Goal: Navigation & Orientation: Find specific page/section

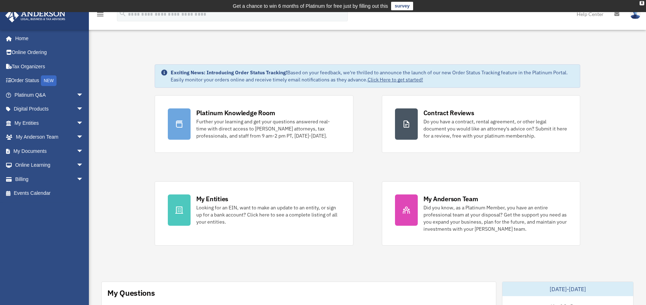
click at [76, 94] on span "arrow_drop_down" at bounding box center [83, 95] width 14 height 15
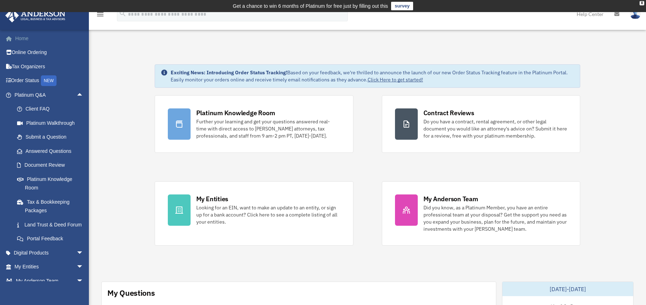
click at [21, 38] on link "Home" at bounding box center [49, 38] width 89 height 14
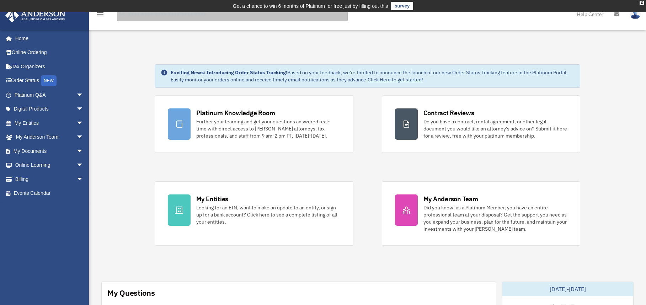
click at [184, 16] on input "search" at bounding box center [232, 14] width 231 height 14
type input "**********"
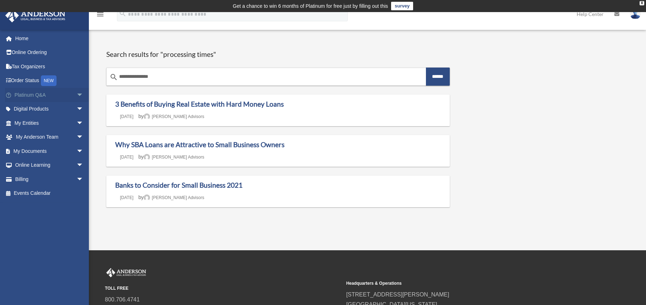
click at [33, 95] on link "Platinum Q&A arrow_drop_down" at bounding box center [49, 95] width 89 height 14
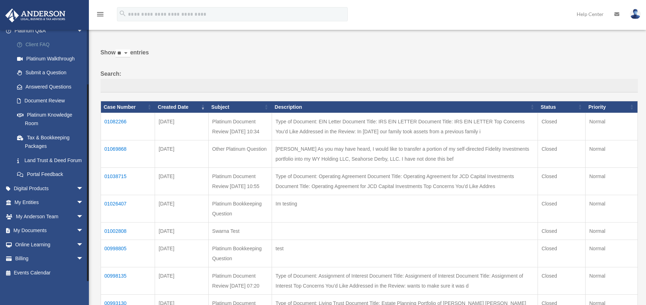
scroll to position [36, 0]
click at [29, 237] on link "My Documents arrow_drop_down" at bounding box center [49, 230] width 89 height 14
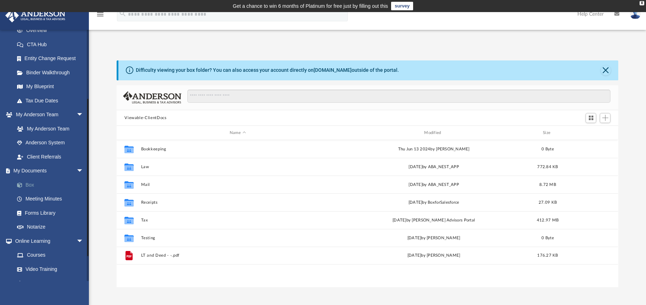
scroll to position [156, 496]
click at [30, 187] on link "Box" at bounding box center [52, 185] width 84 height 14
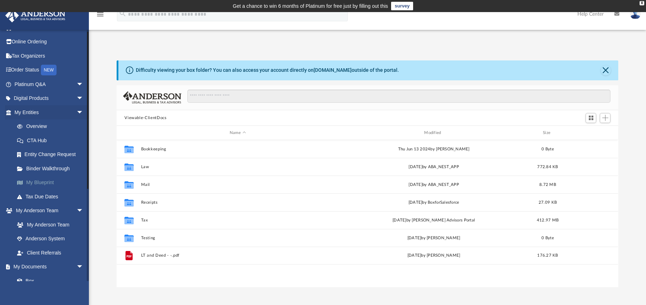
scroll to position [0, 0]
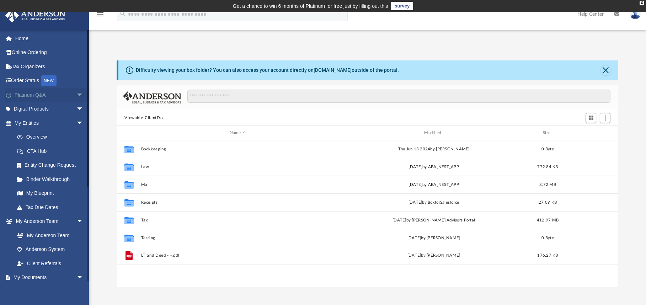
click at [77, 96] on span "arrow_drop_down" at bounding box center [83, 95] width 14 height 15
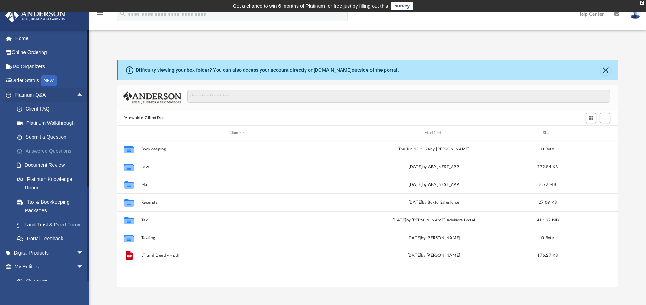
click at [48, 150] on link "Answered Questions" at bounding box center [52, 151] width 84 height 14
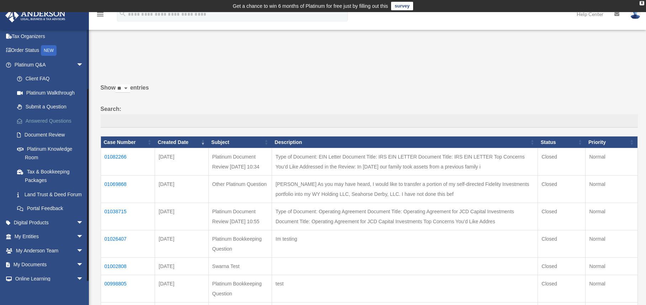
scroll to position [64, 0]
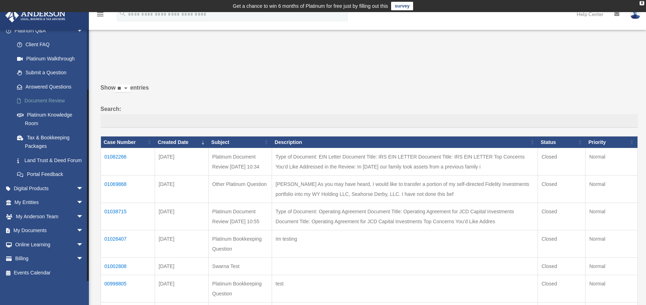
click at [41, 97] on link "Document Review" at bounding box center [52, 101] width 84 height 14
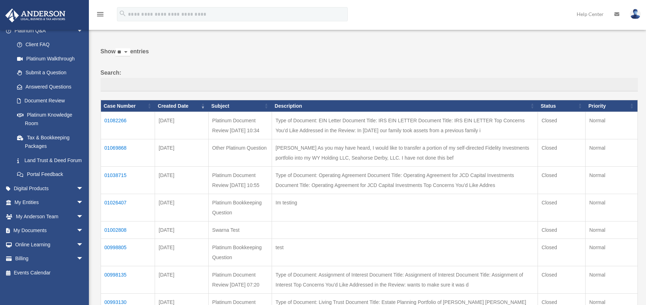
scroll to position [0, 0]
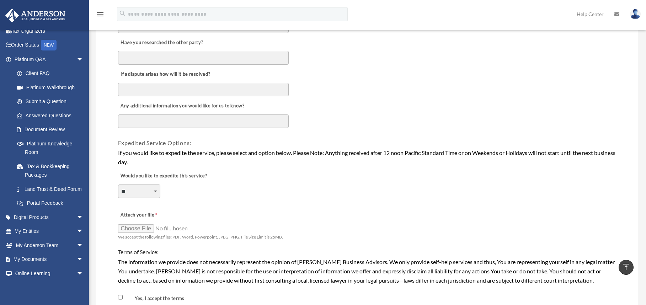
scroll to position [426, 0]
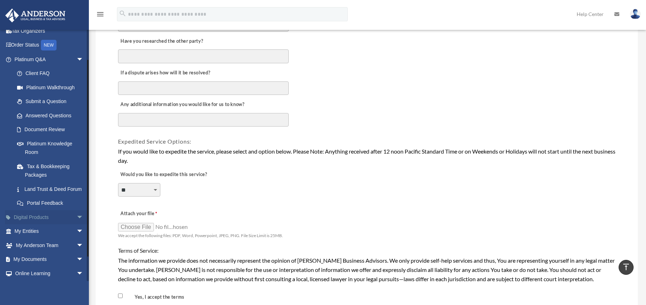
click at [38, 216] on link "Digital Products arrow_drop_down" at bounding box center [49, 217] width 89 height 14
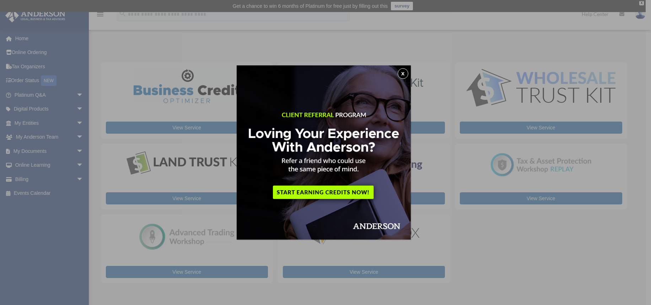
click at [407, 73] on button "x" at bounding box center [403, 73] width 11 height 11
